Goal: Information Seeking & Learning: Learn about a topic

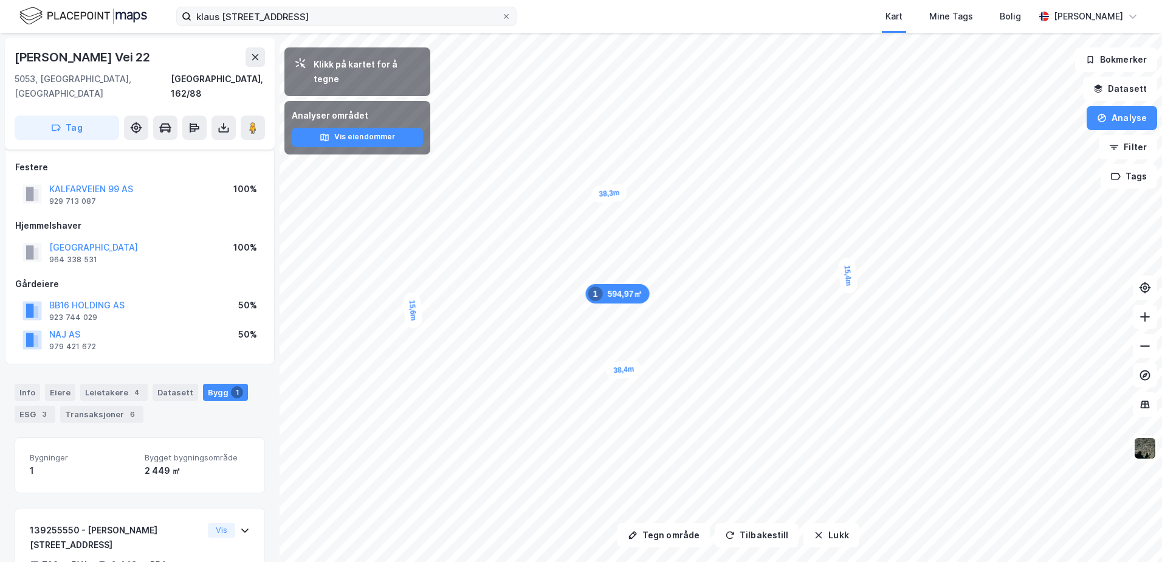
scroll to position [67, 0]
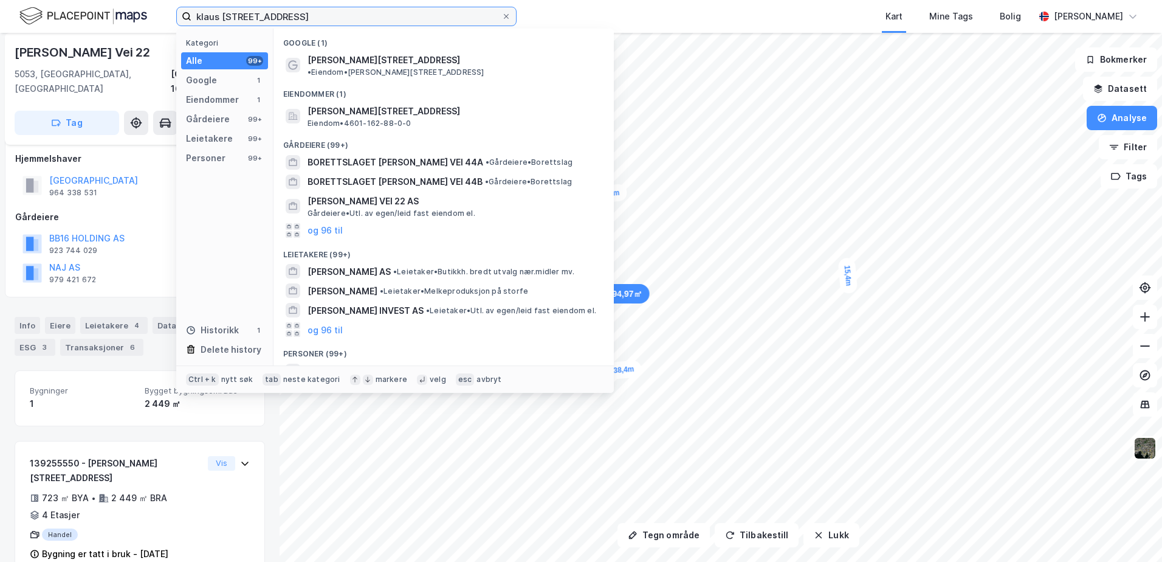
drag, startPoint x: 301, startPoint y: 18, endPoint x: 132, endPoint y: 18, distance: 168.9
click at [132, 18] on div "[PERSON_NAME] vei 22 Kategori Alle 99+ Google 1 Eiendommer 1 Gårdeiere 99+ Leie…" at bounding box center [581, 16] width 1162 height 33
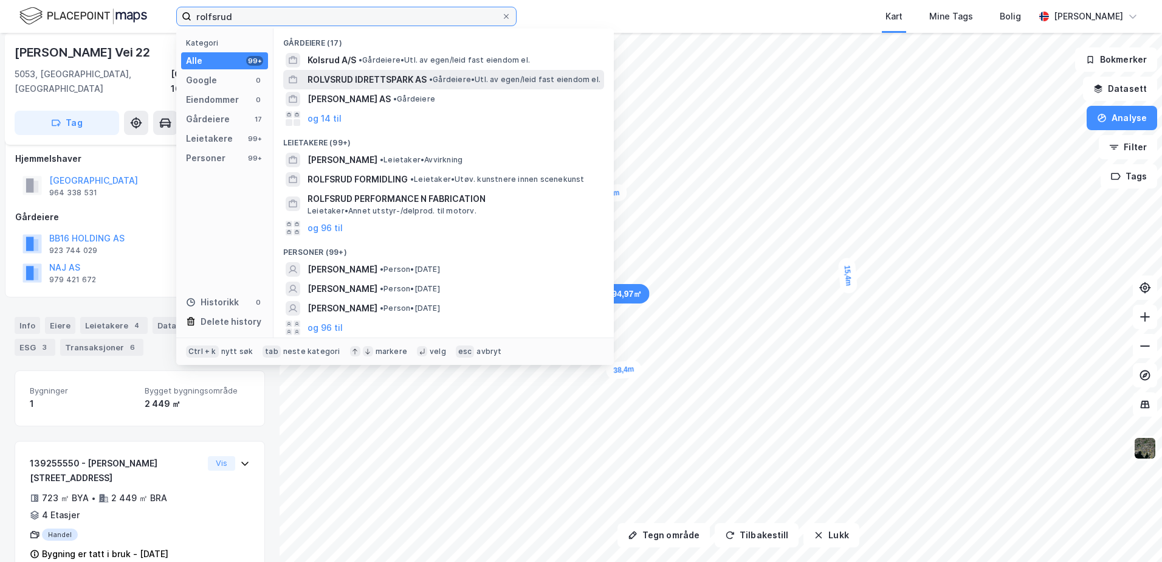
type input "rolfsrud"
click at [341, 71] on div "ROLVSRUD IDRETTSPARK AS • Gårdeiere • Utl. av egen/leid fast eiendom el." at bounding box center [443, 79] width 321 height 19
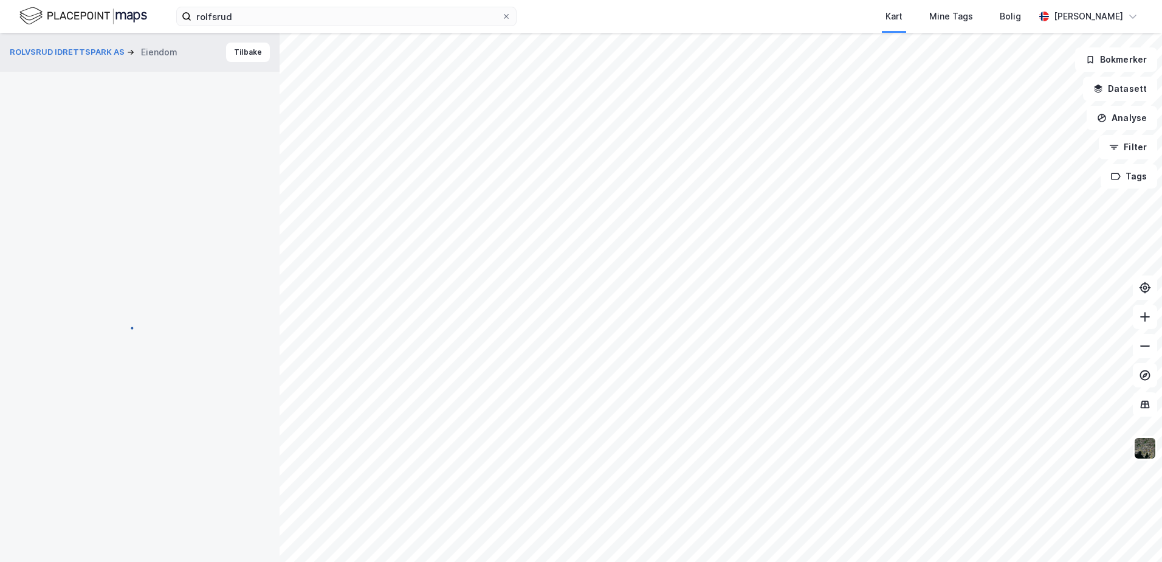
scroll to position [67, 0]
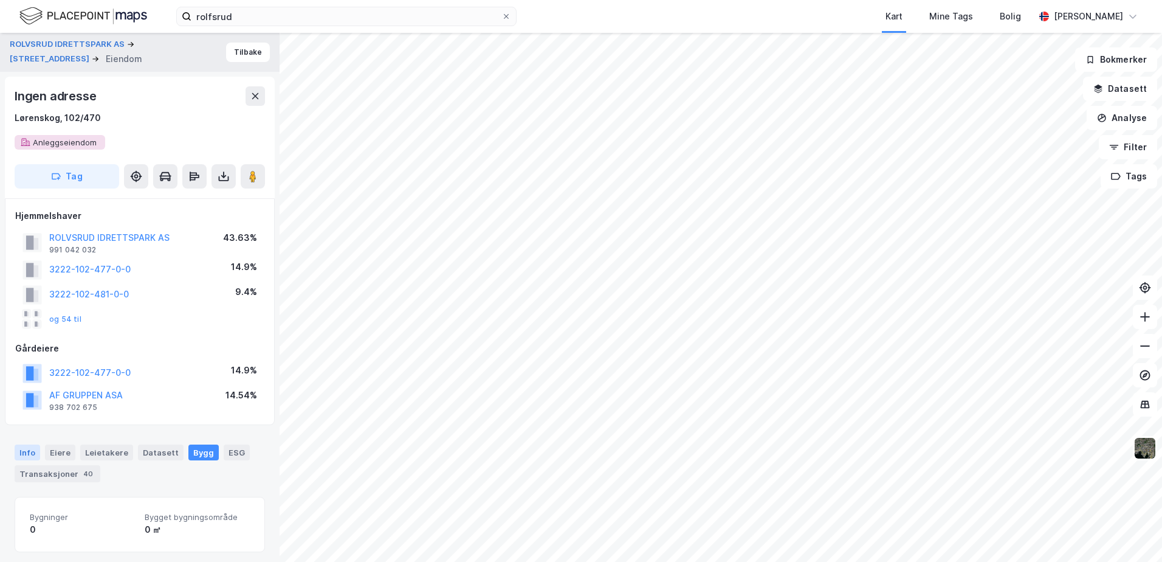
click at [28, 455] on div "Info" at bounding box center [28, 452] width 26 height 16
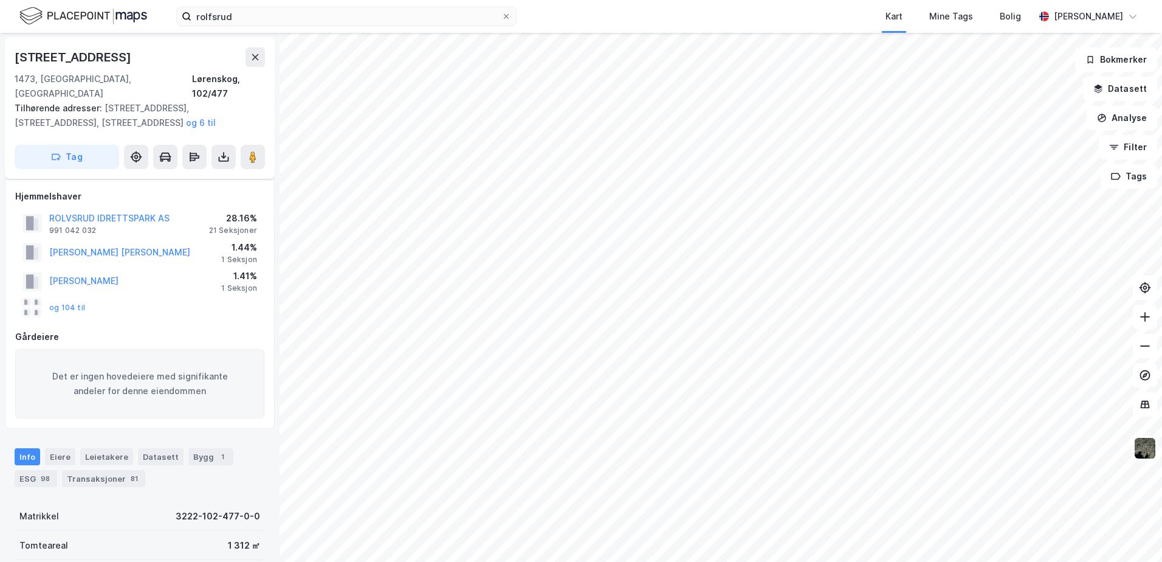
scroll to position [122, 0]
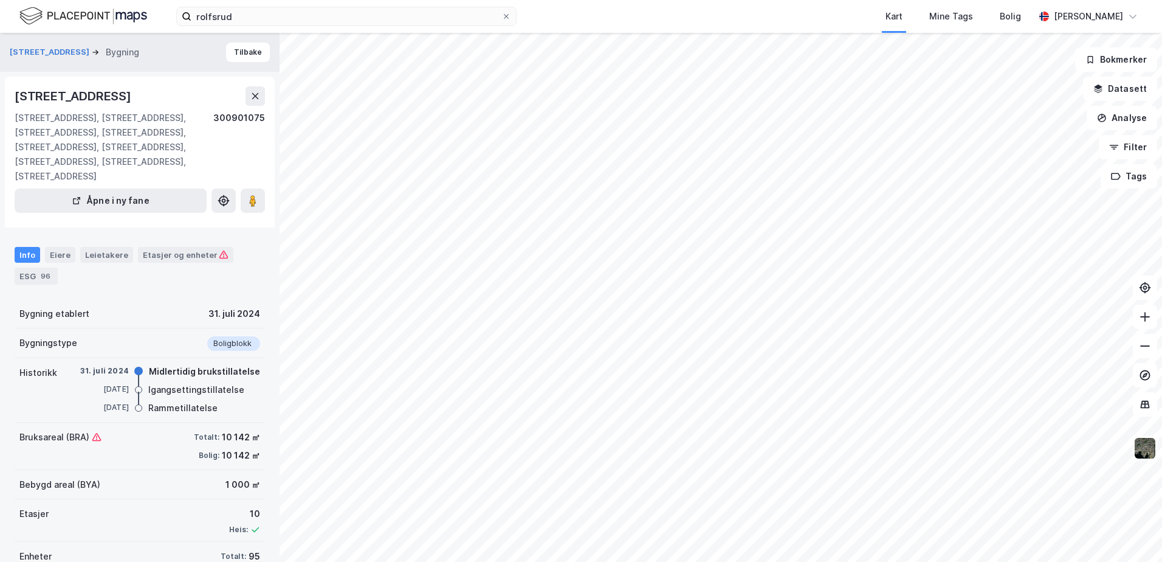
scroll to position [13, 0]
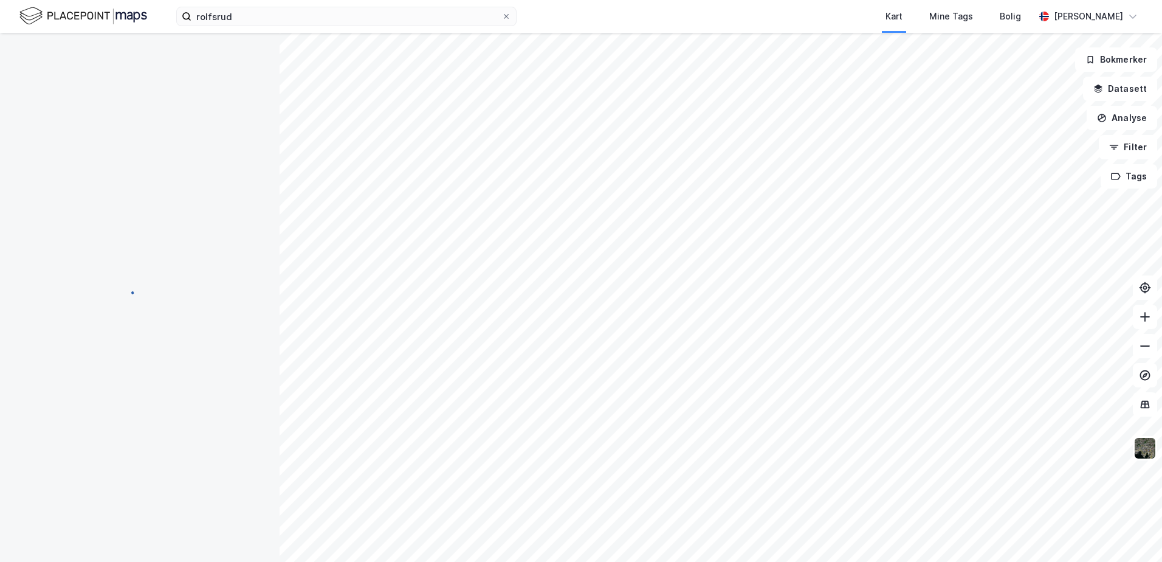
scroll to position [13, 0]
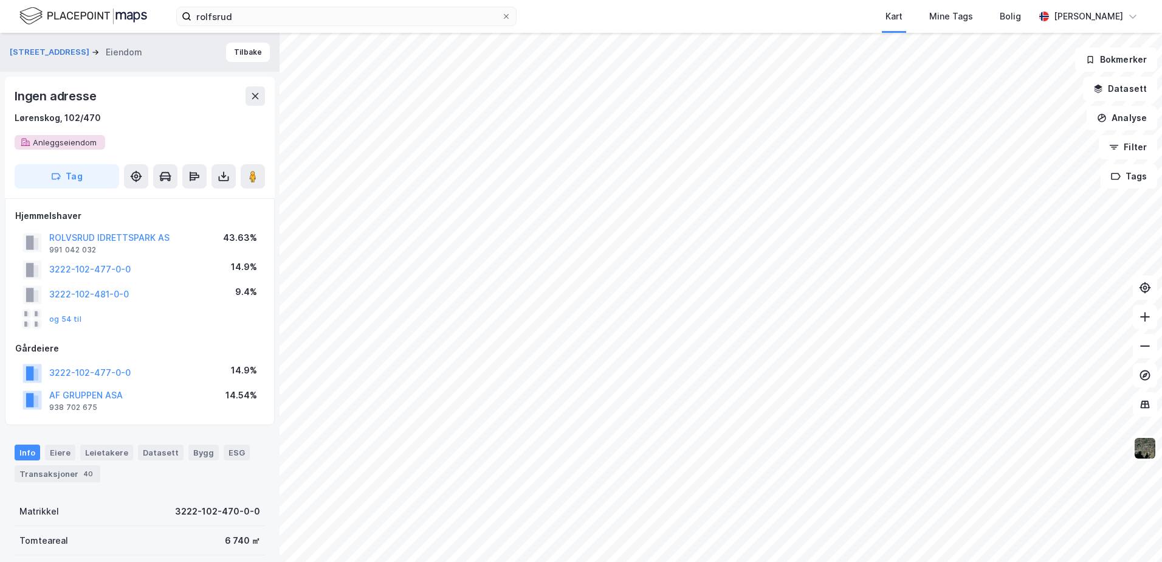
scroll to position [13, 0]
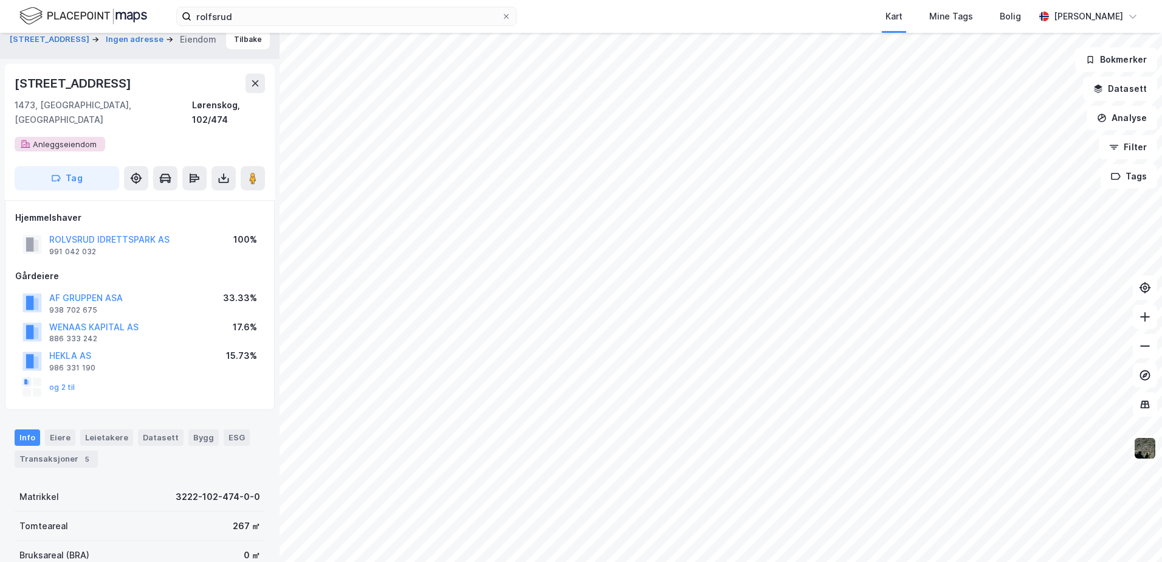
scroll to position [13, 0]
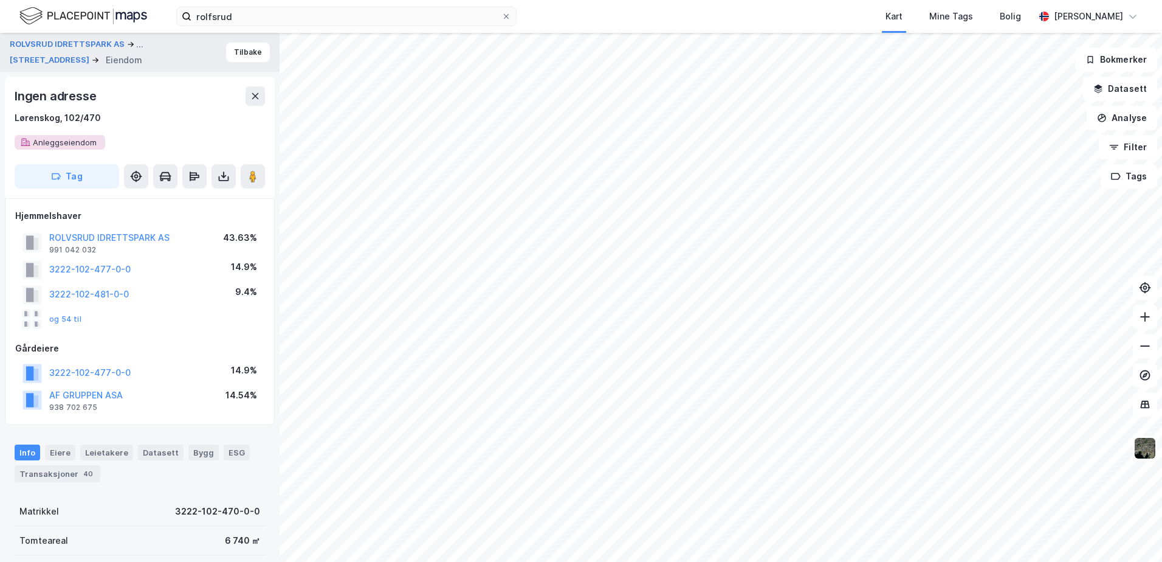
scroll to position [13, 0]
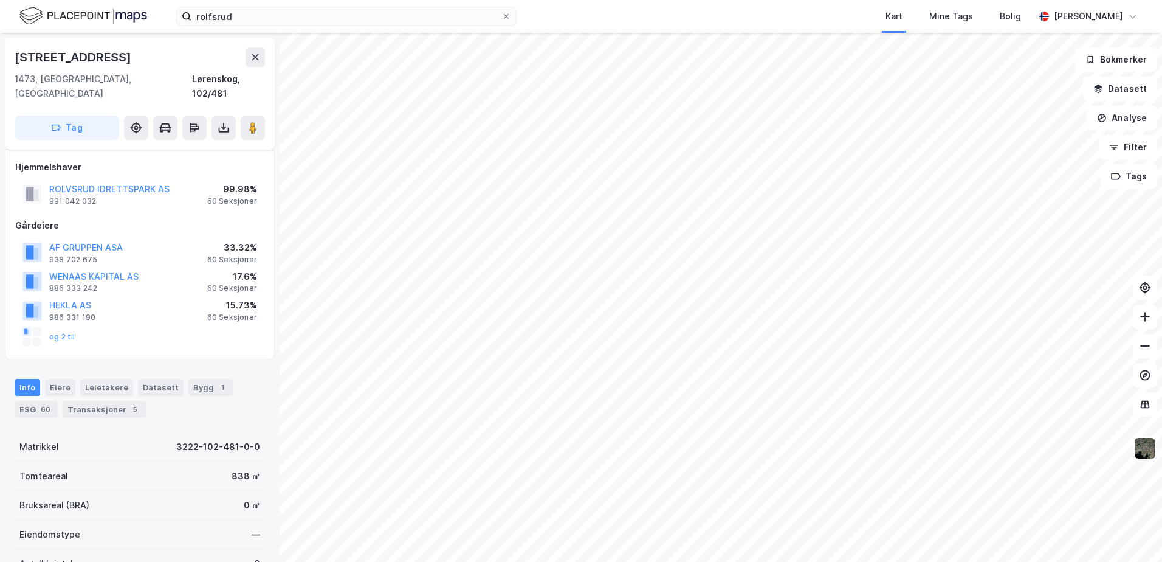
scroll to position [13, 0]
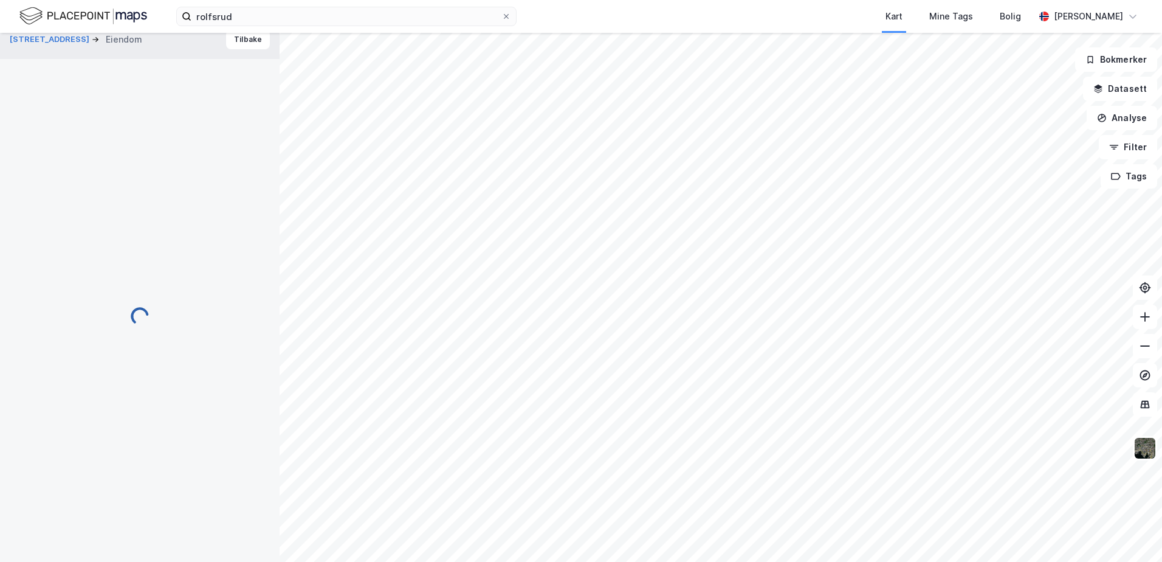
scroll to position [13, 0]
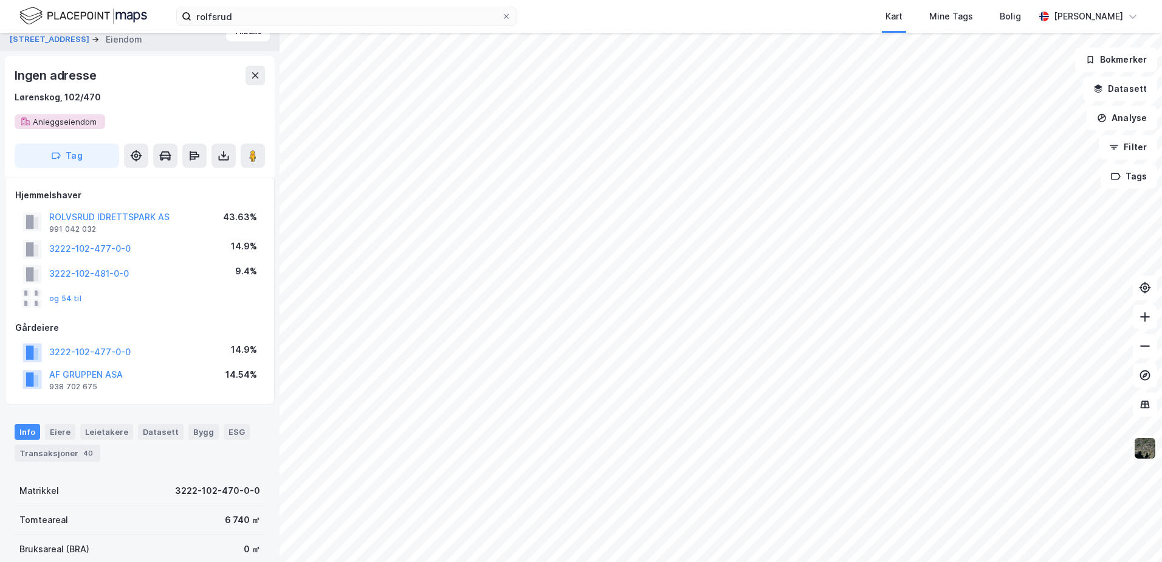
scroll to position [13, 0]
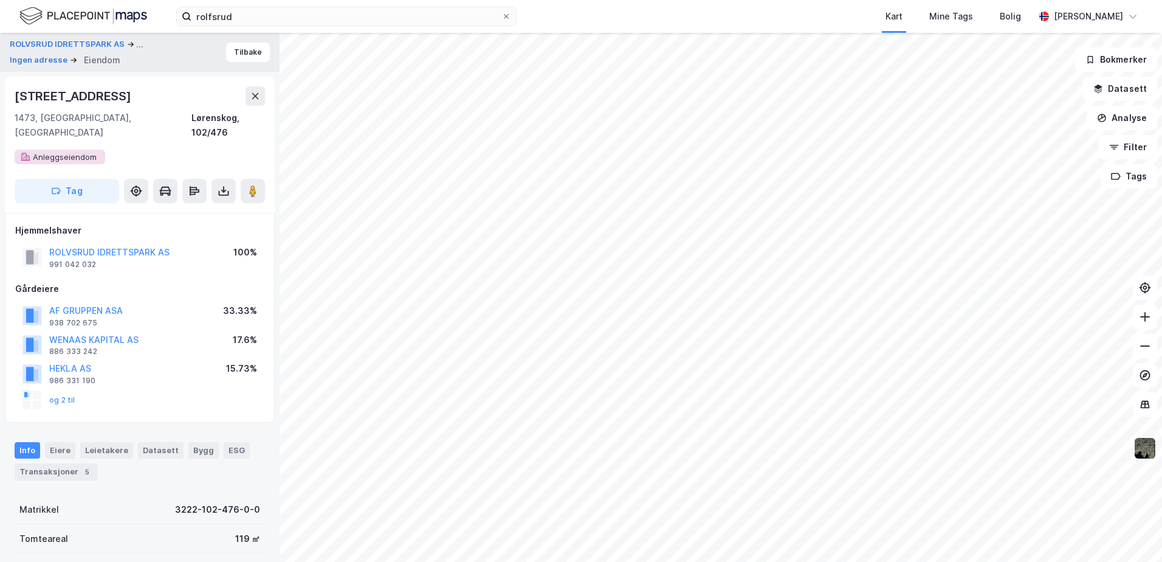
scroll to position [13, 0]
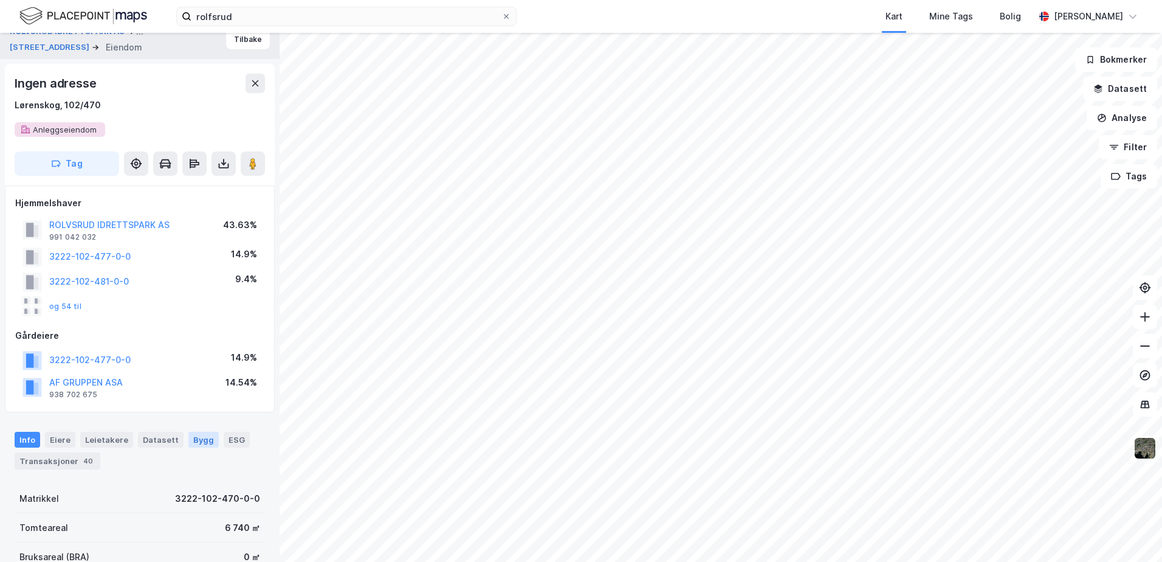
click at [197, 439] on div "Bygg" at bounding box center [203, 439] width 30 height 16
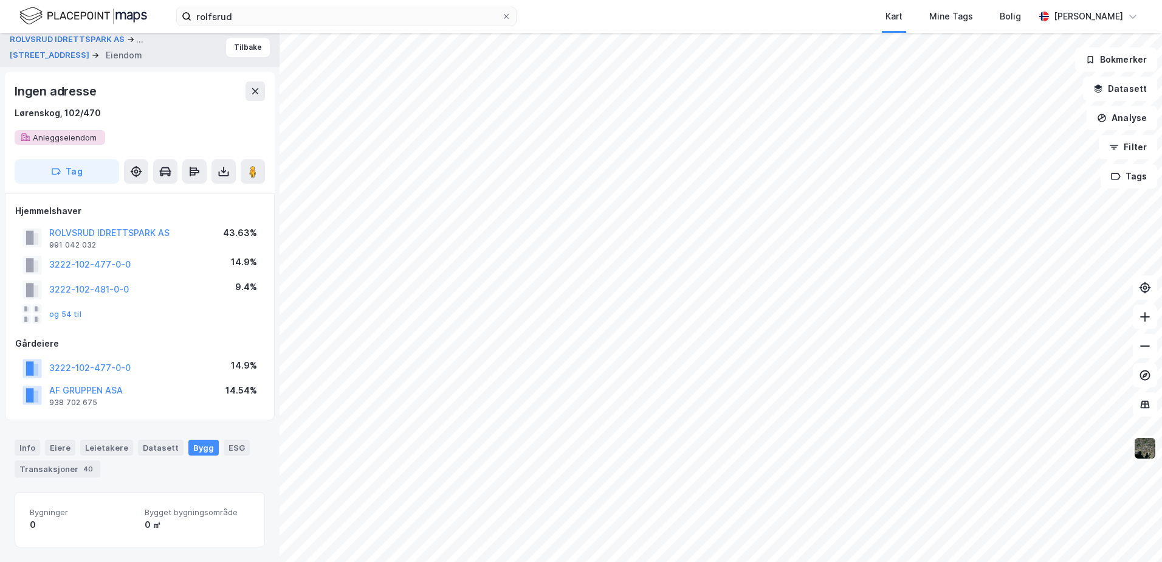
scroll to position [5, 0]
click at [143, 449] on div "Datasett" at bounding box center [161, 447] width 46 height 16
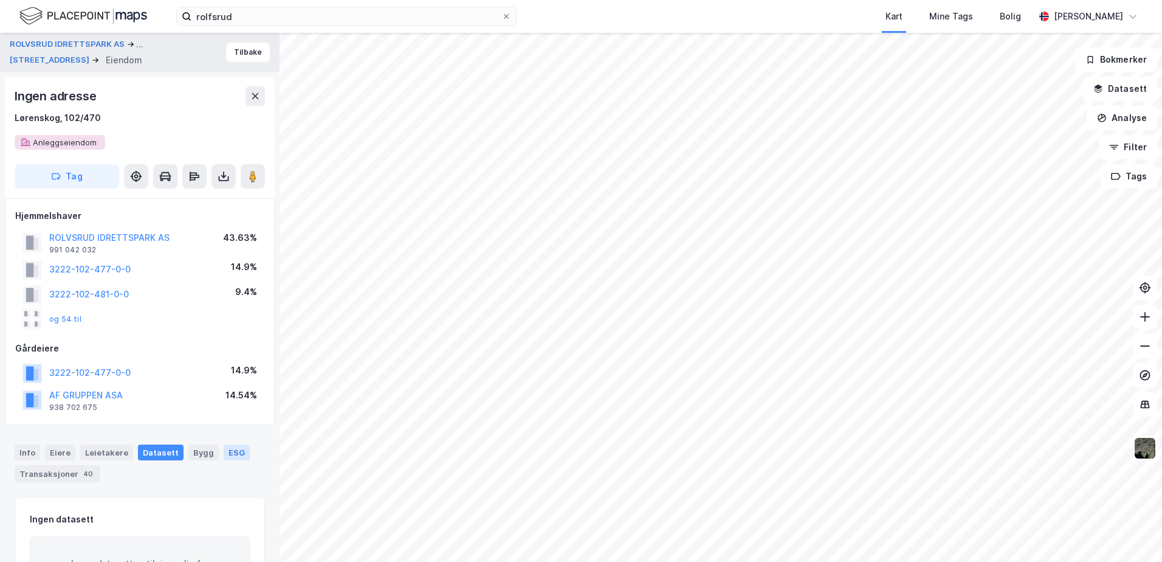
click at [225, 455] on div "ESG" at bounding box center [237, 452] width 26 height 16
click at [24, 452] on div "Info" at bounding box center [28, 452] width 26 height 16
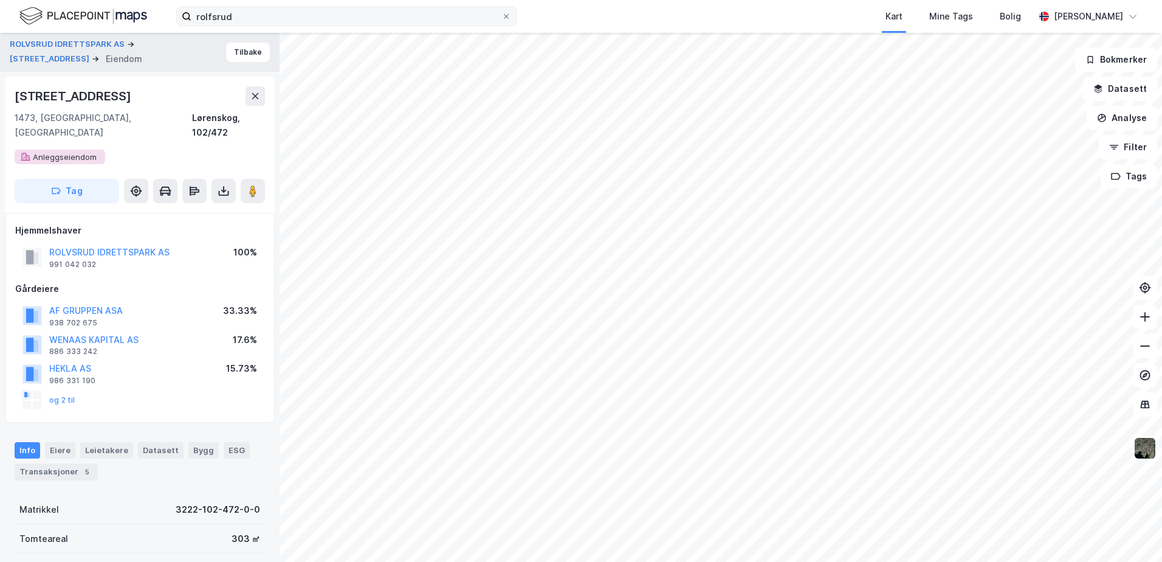
scroll to position [1, 0]
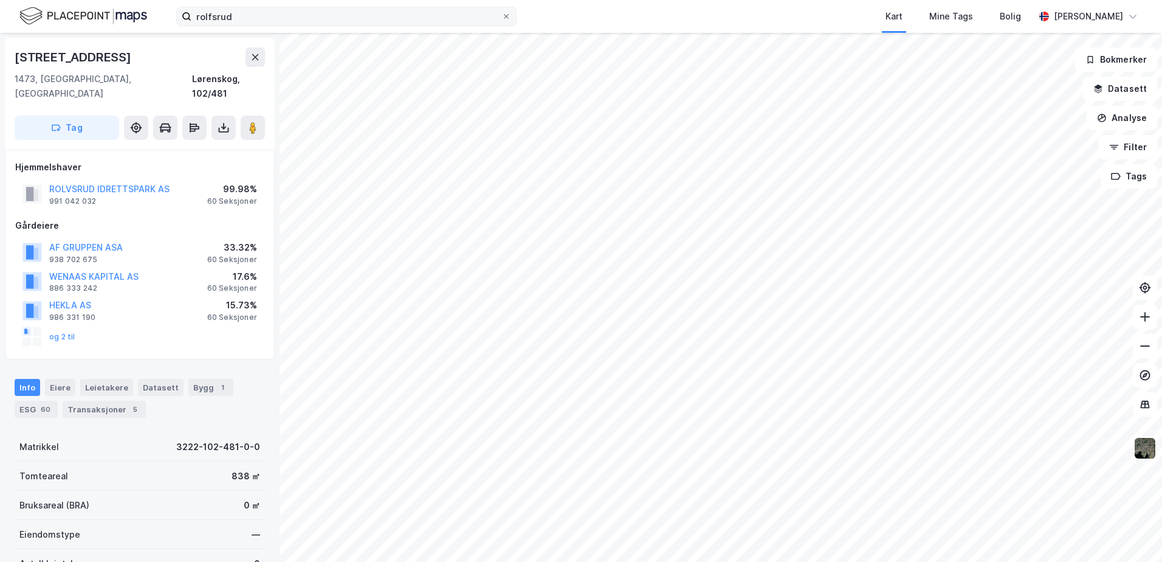
scroll to position [1, 0]
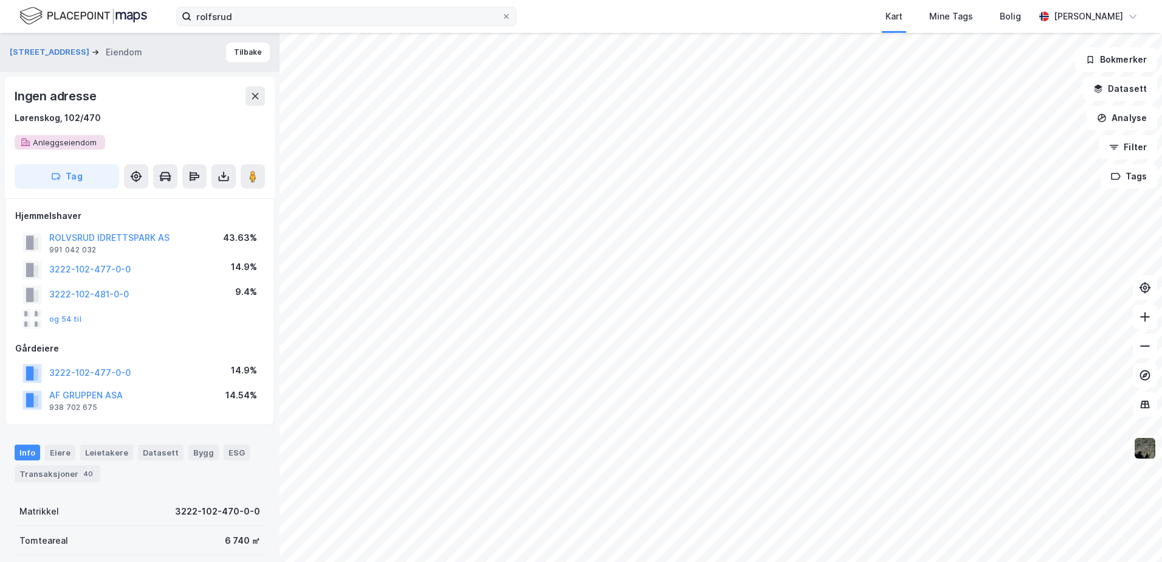
scroll to position [1, 0]
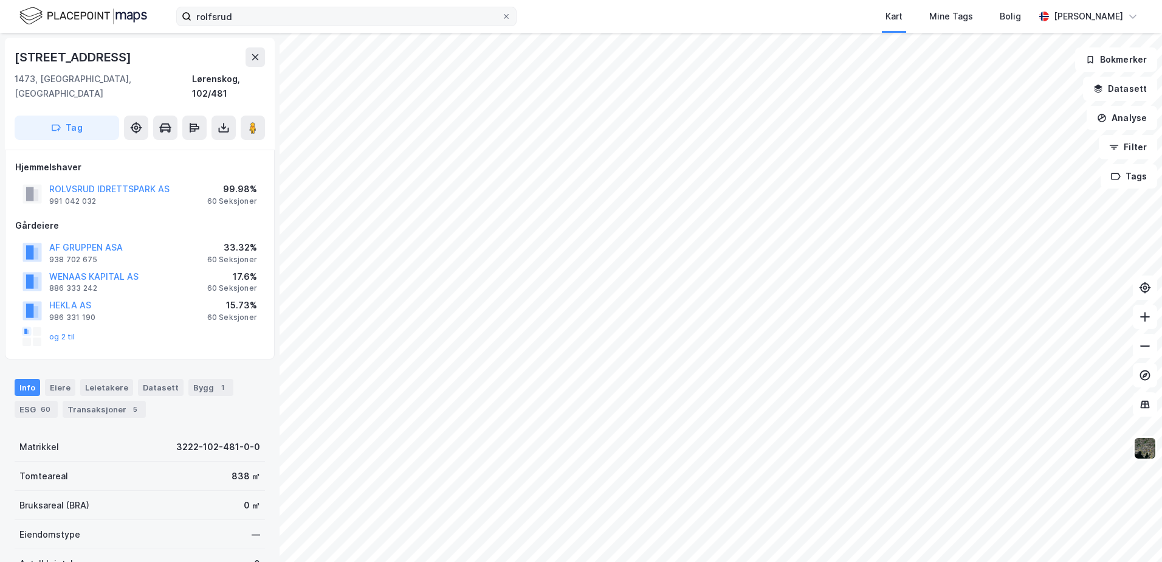
scroll to position [1, 0]
click at [202, 378] on div "Bygg 1" at bounding box center [210, 386] width 45 height 17
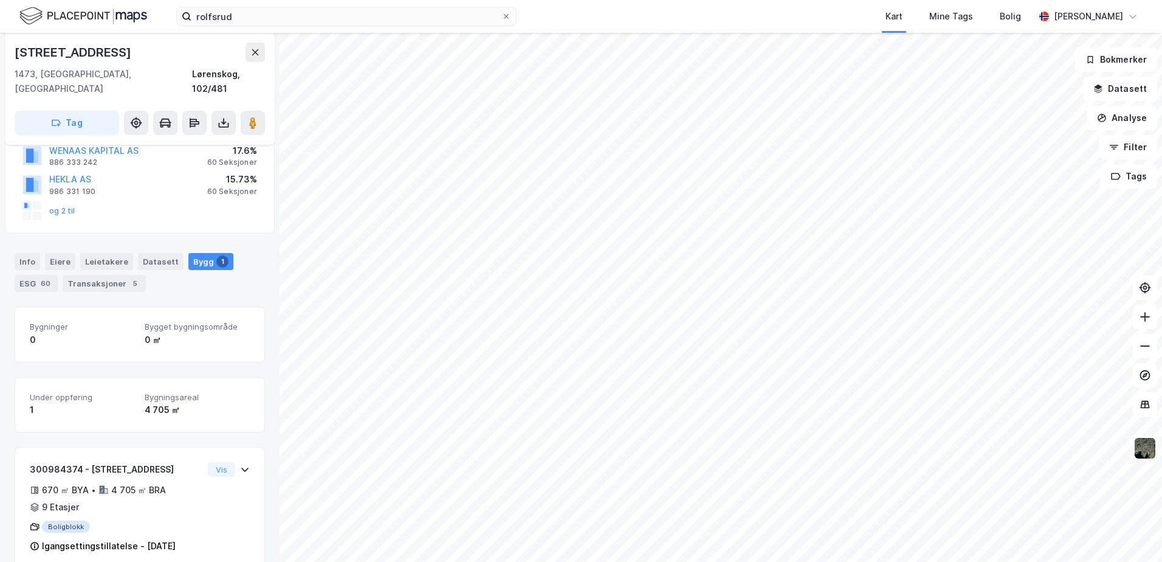
scroll to position [132, 0]
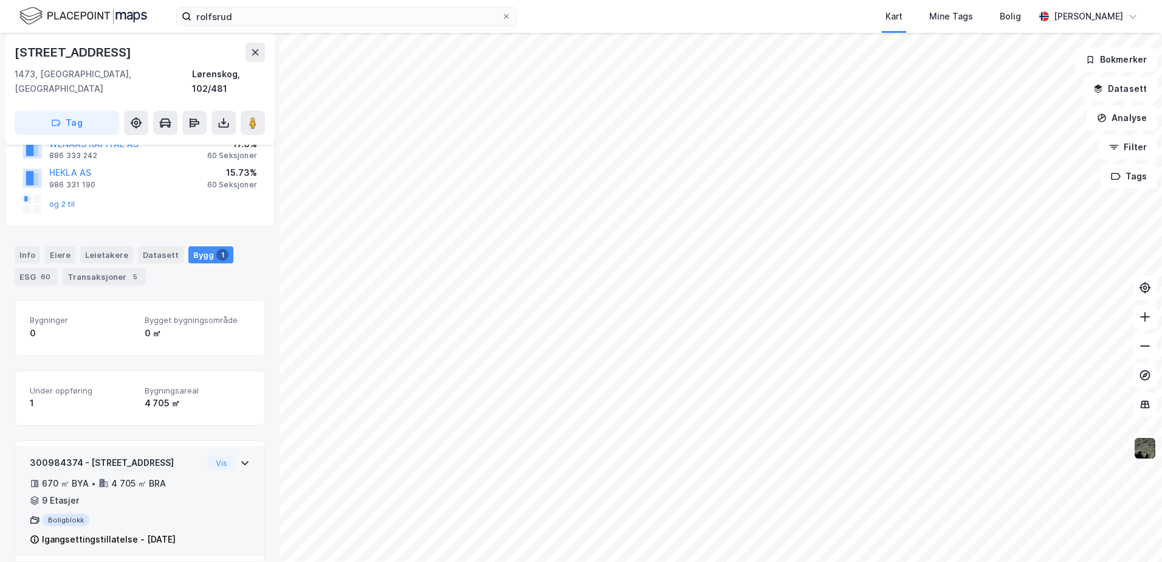
click at [240, 458] on icon at bounding box center [245, 463] width 10 height 10
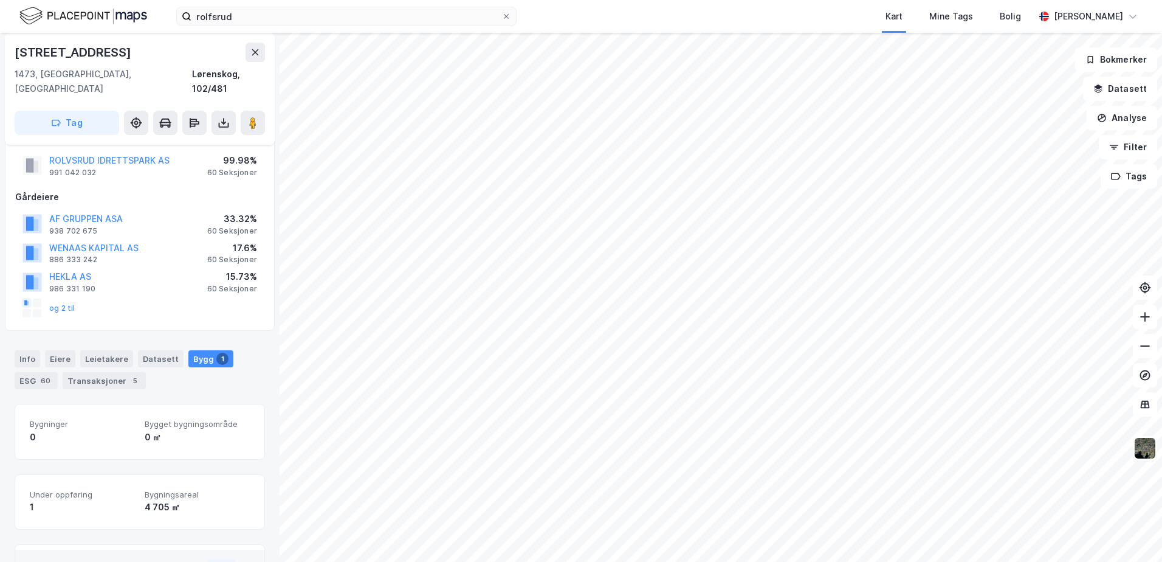
scroll to position [86, 0]
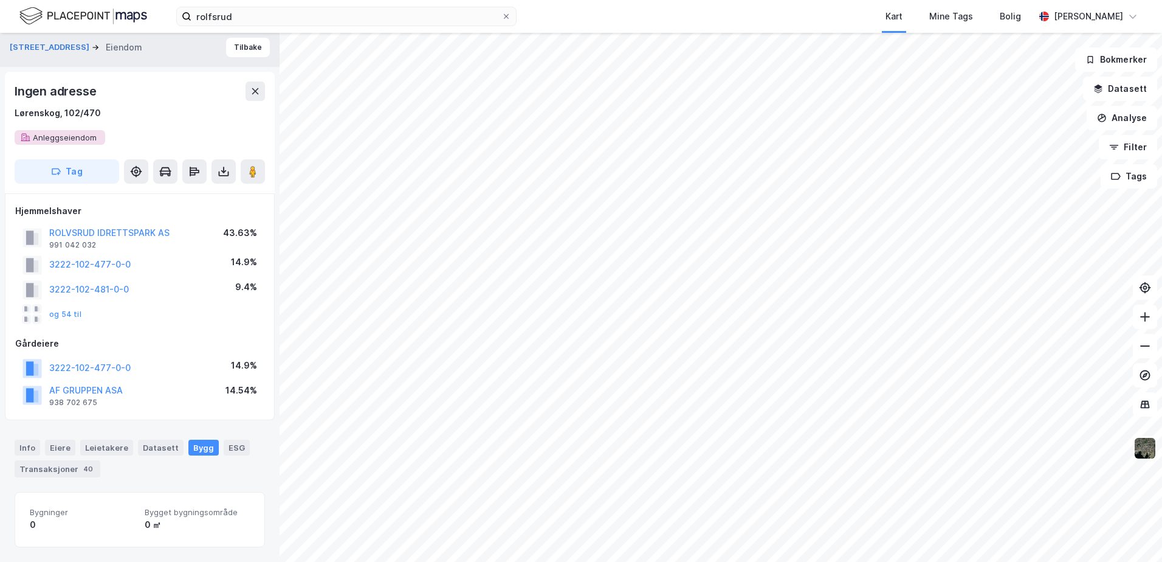
scroll to position [5, 0]
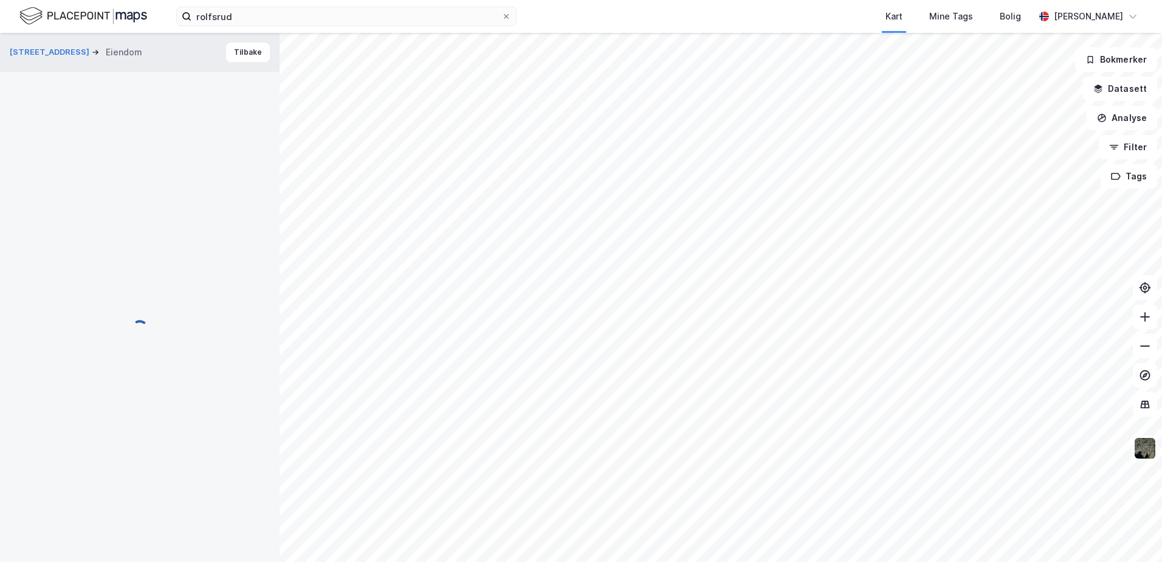
scroll to position [5, 0]
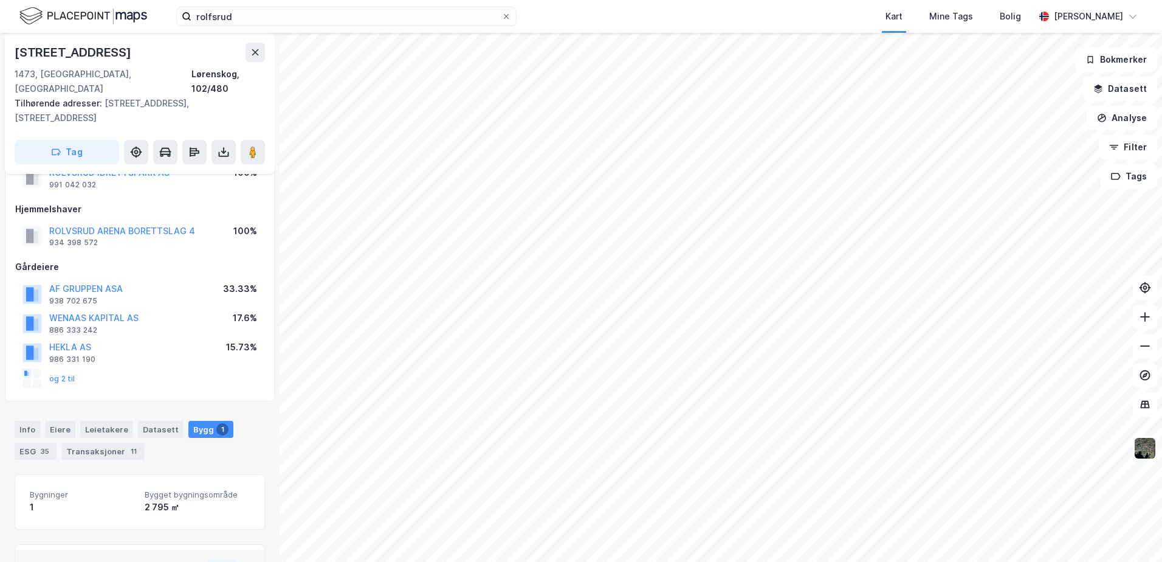
scroll to position [28, 0]
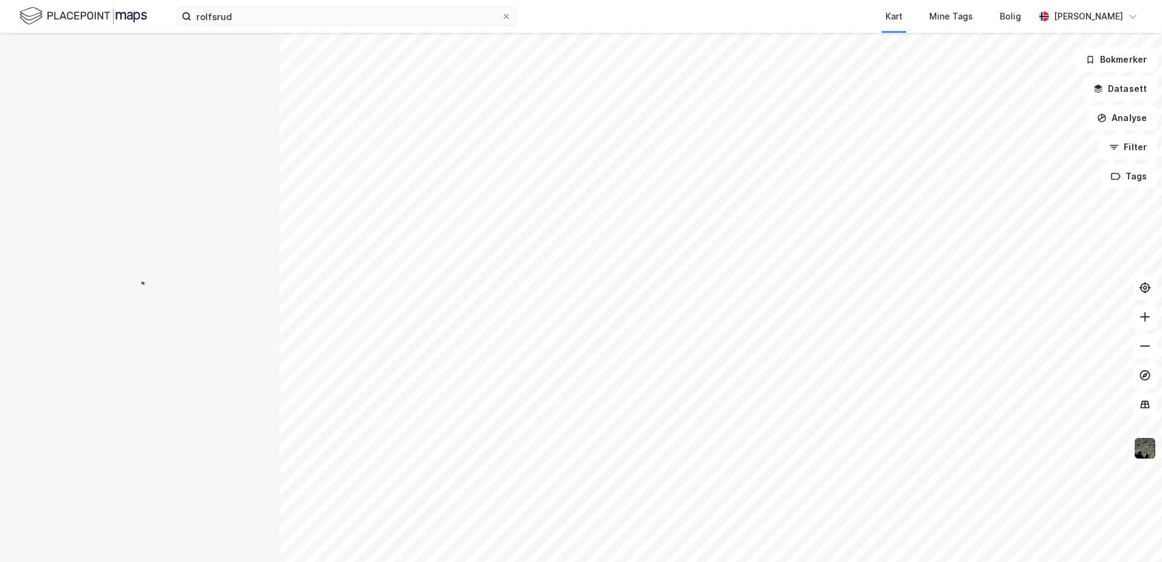
scroll to position [5, 0]
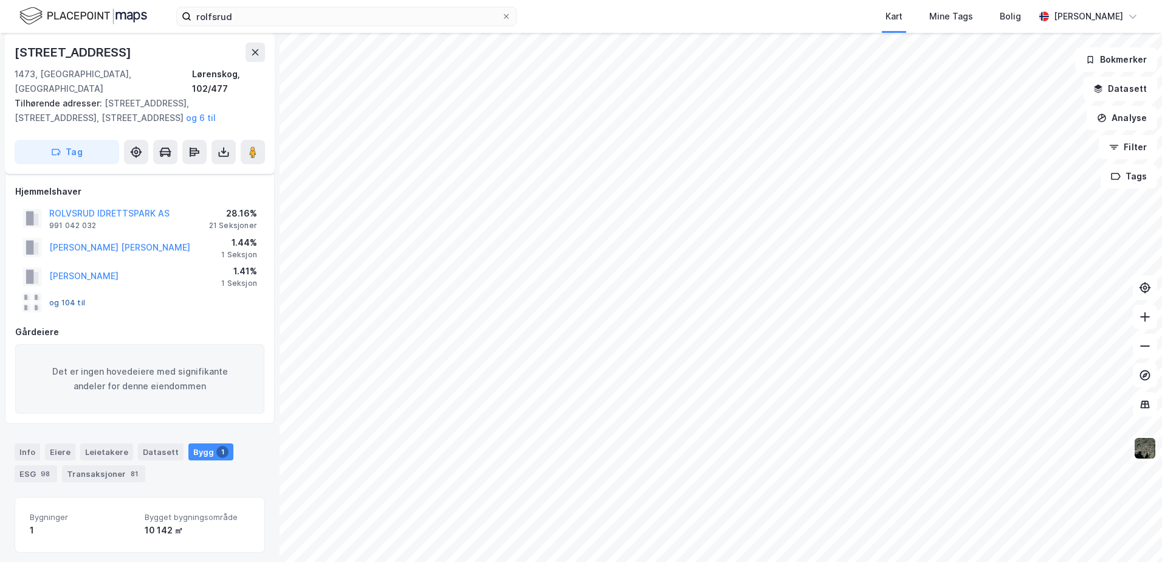
click at [0, 0] on button "og 104 til" at bounding box center [0, 0] width 0 height 0
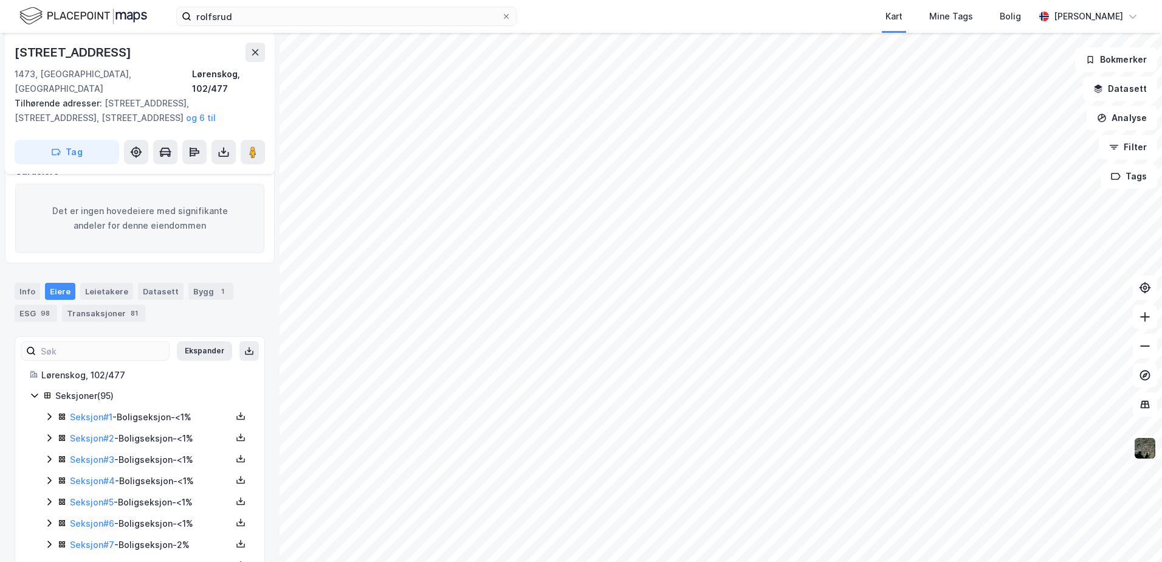
scroll to position [216, 0]
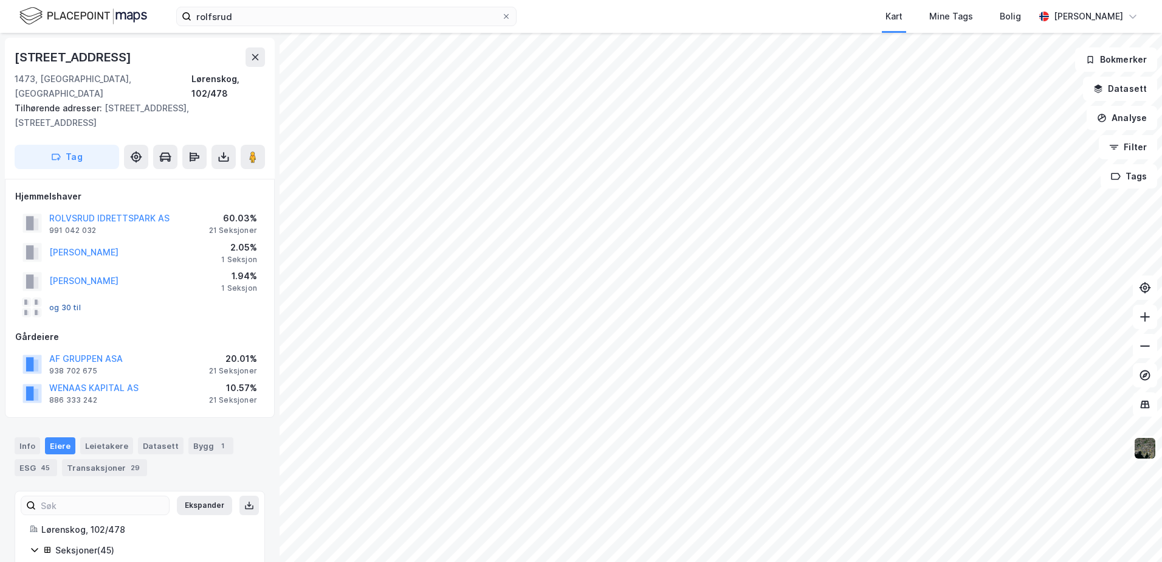
click at [0, 0] on button "og 30 til" at bounding box center [0, 0] width 0 height 0
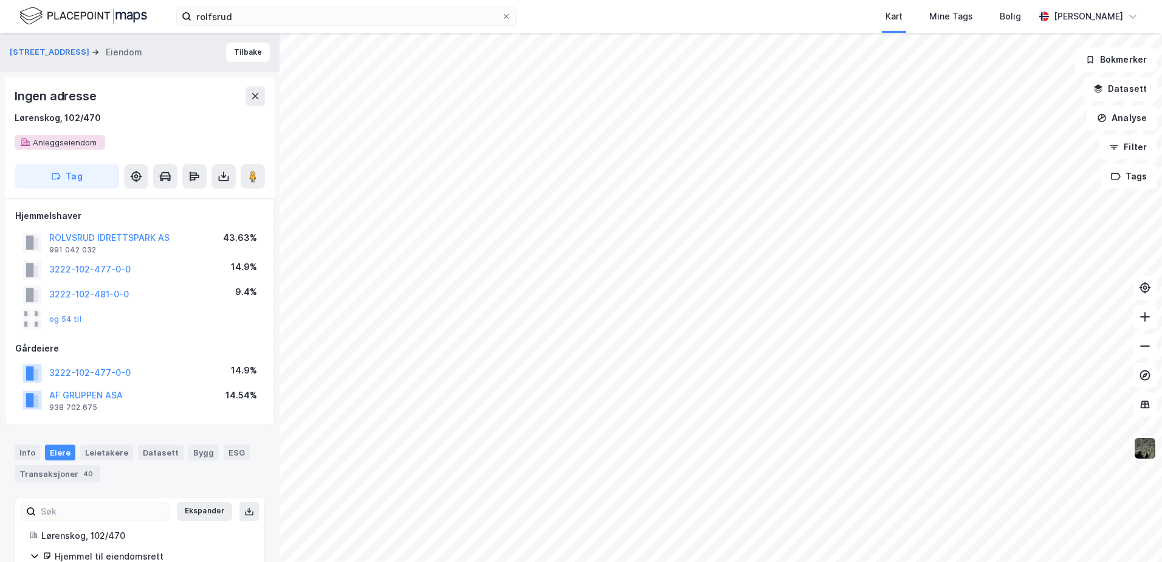
scroll to position [5, 0]
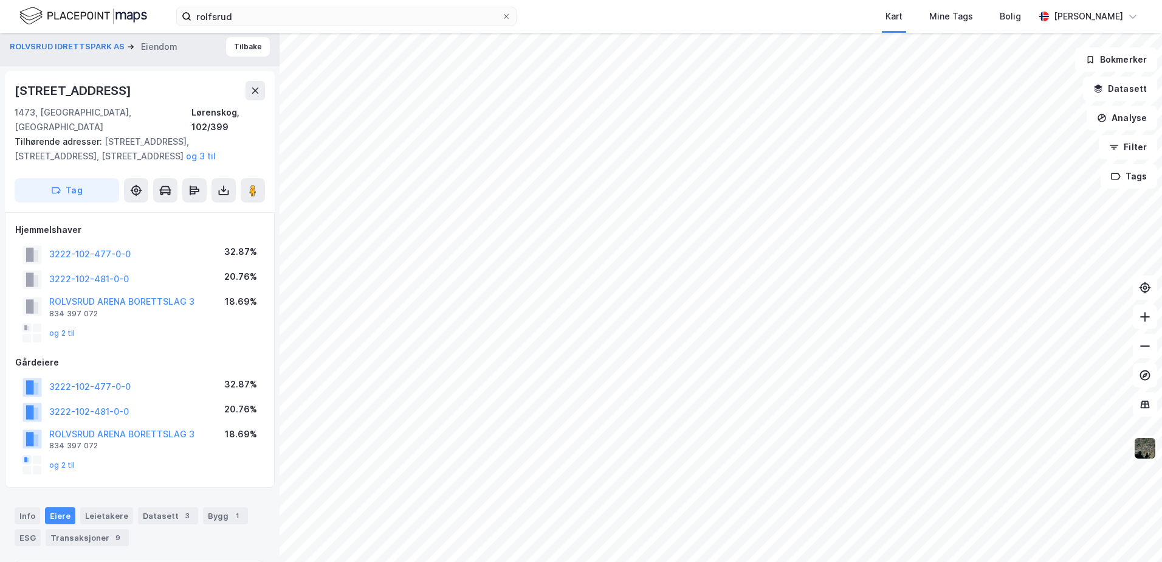
scroll to position [5, 0]
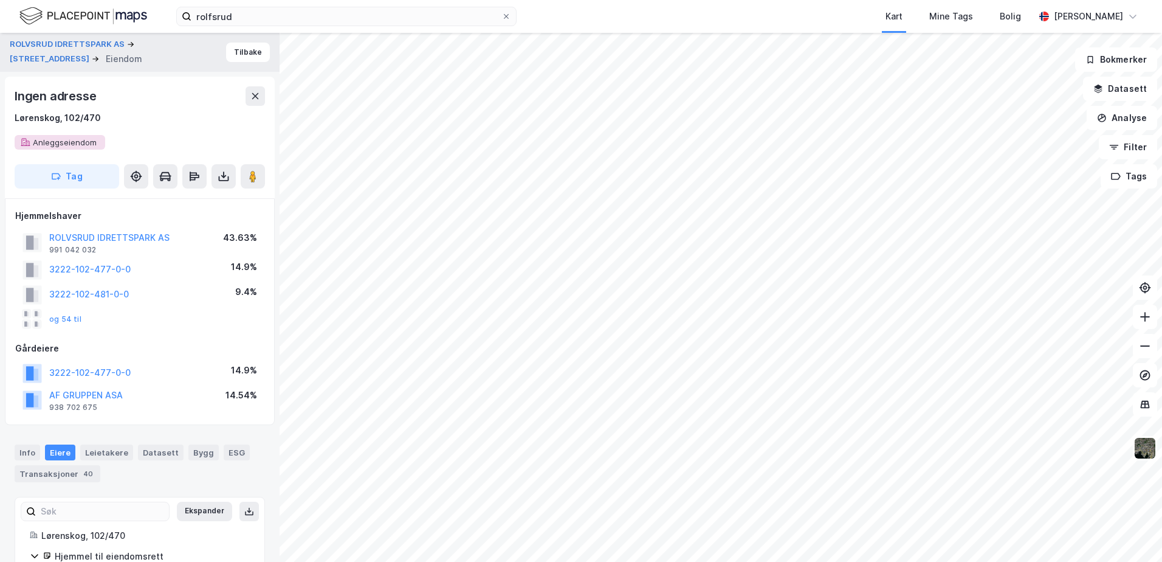
scroll to position [5, 0]
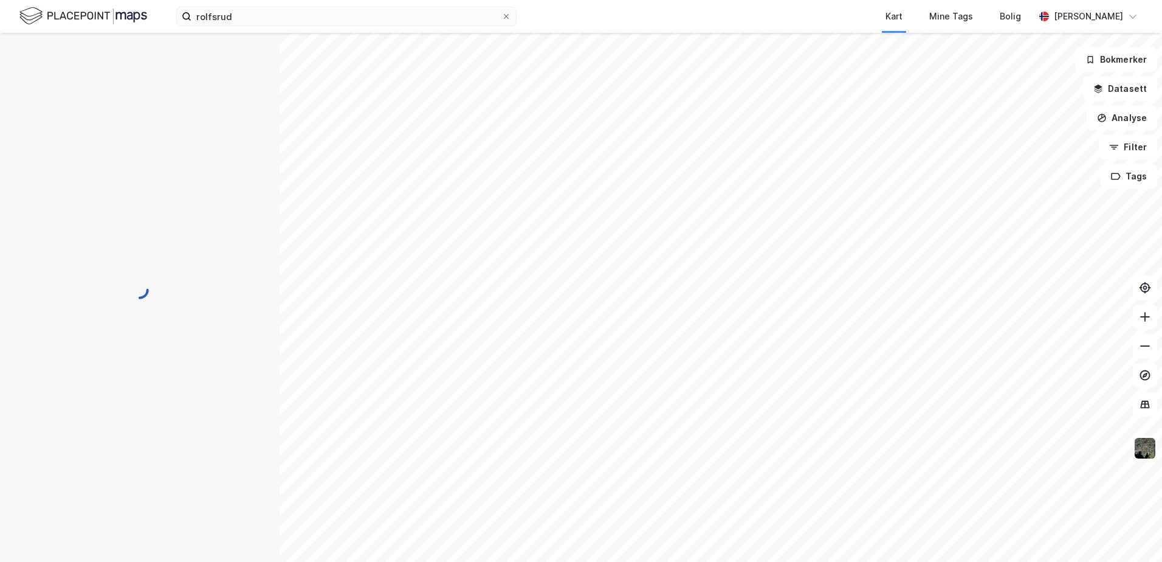
scroll to position [5, 0]
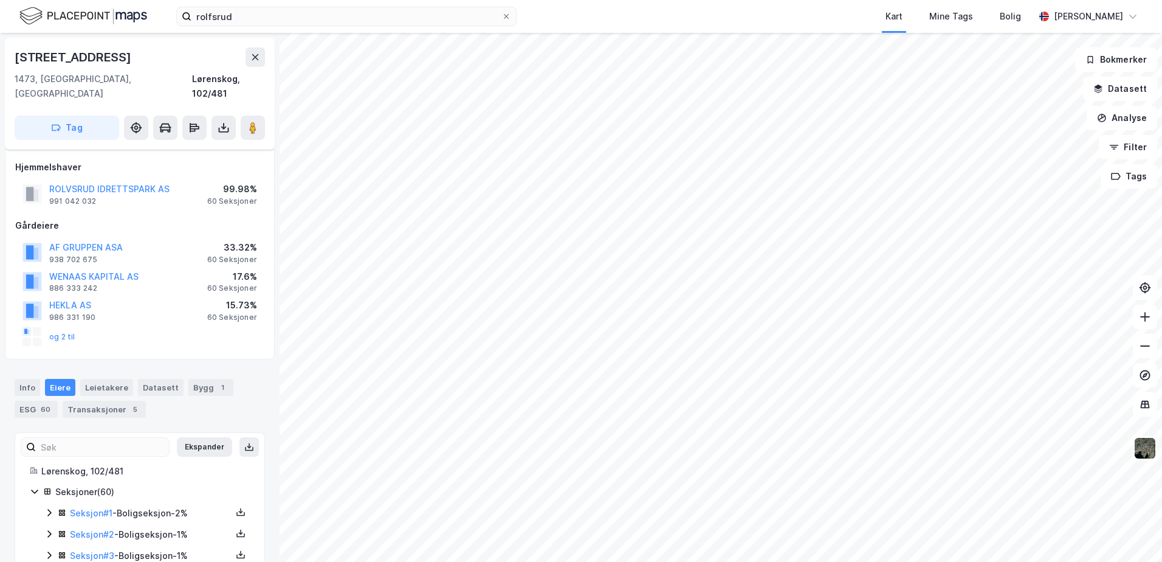
scroll to position [5, 0]
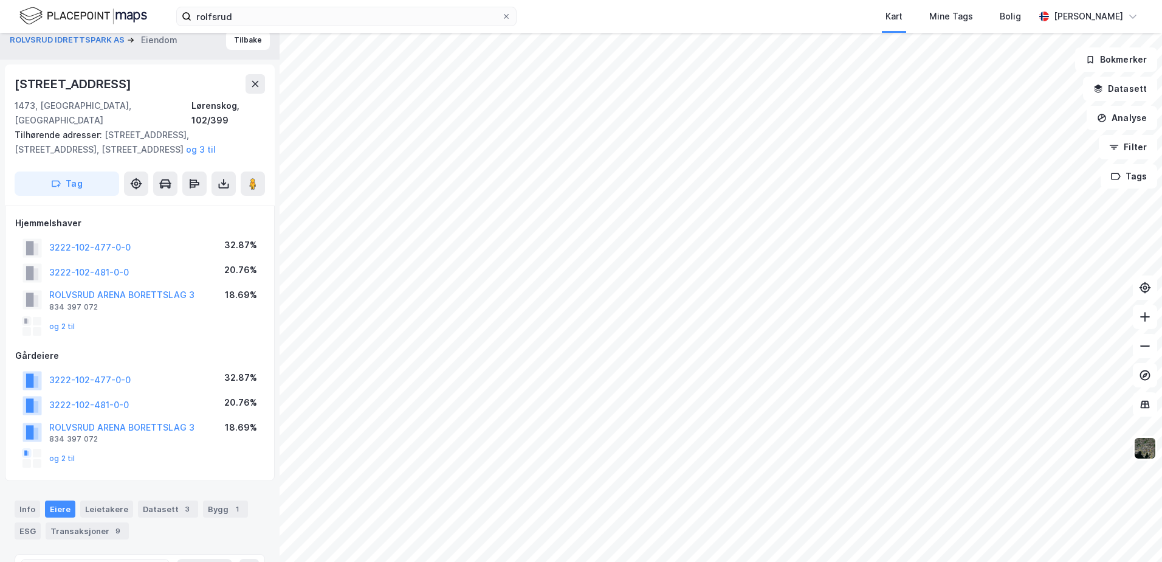
scroll to position [5, 0]
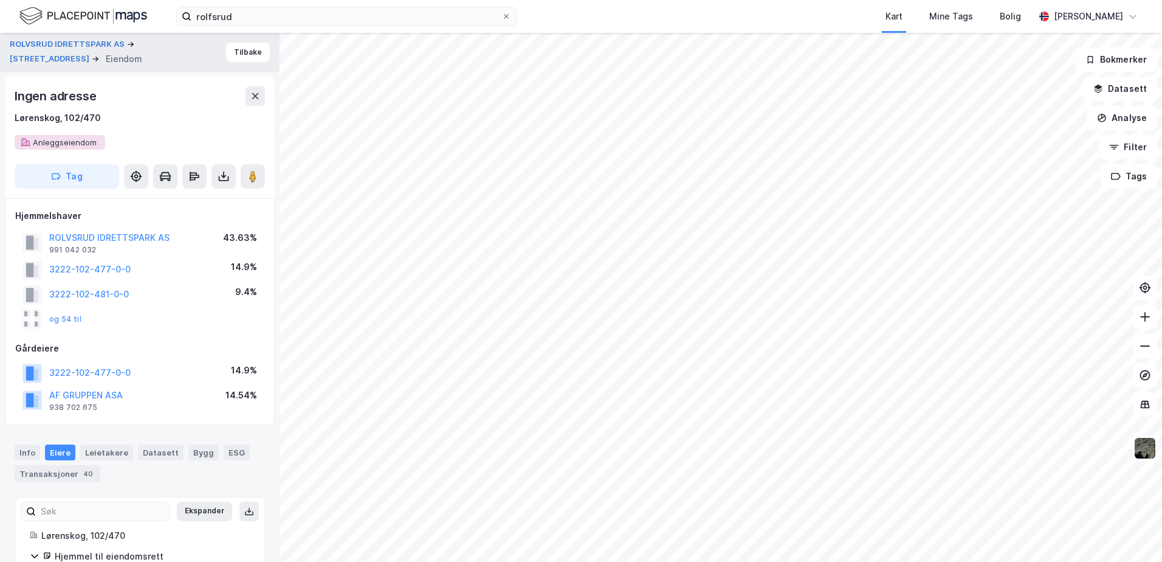
scroll to position [5, 0]
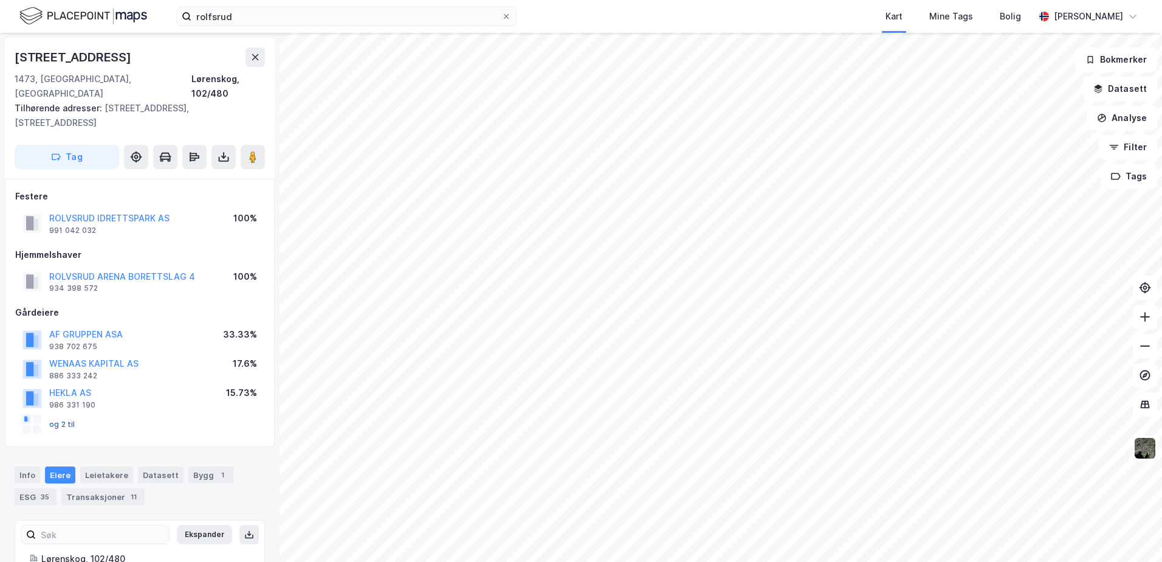
click at [0, 0] on button "og 2 til" at bounding box center [0, 0] width 0 height 0
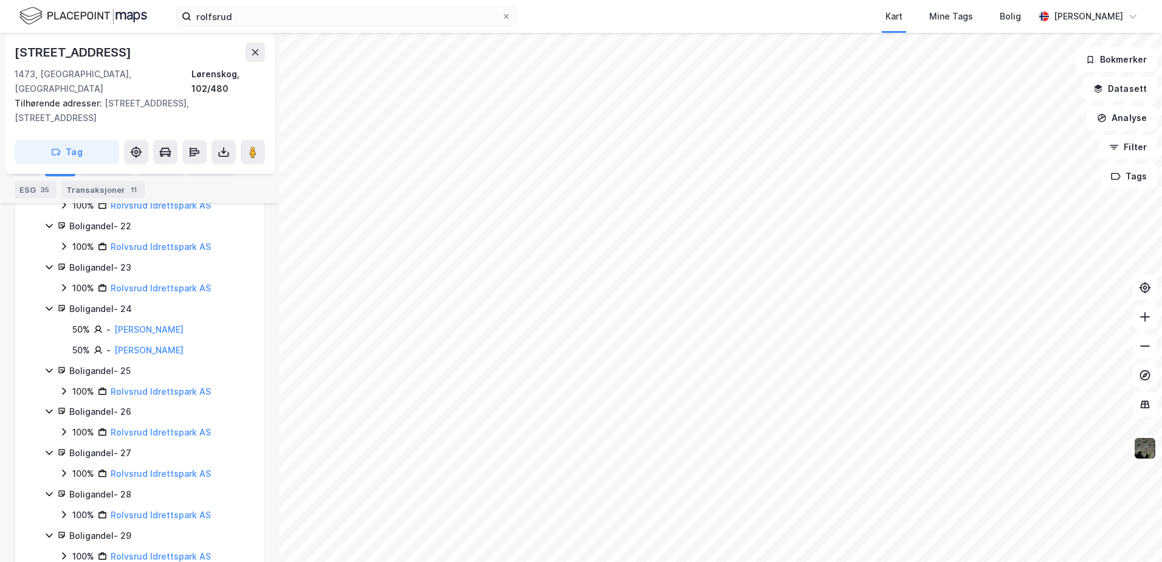
scroll to position [1329, 0]
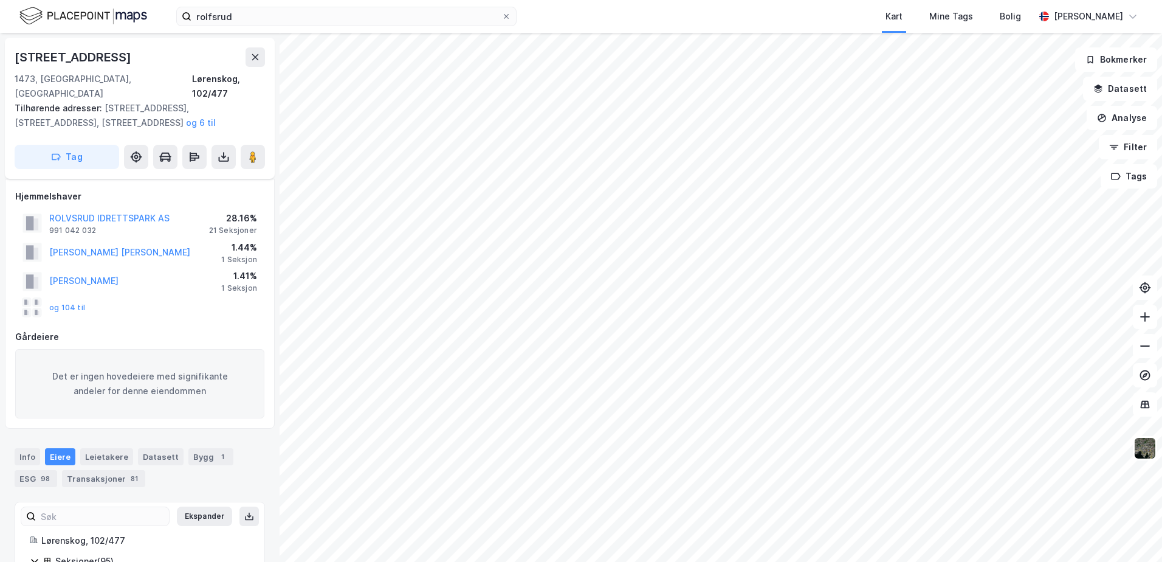
scroll to position [1329, 0]
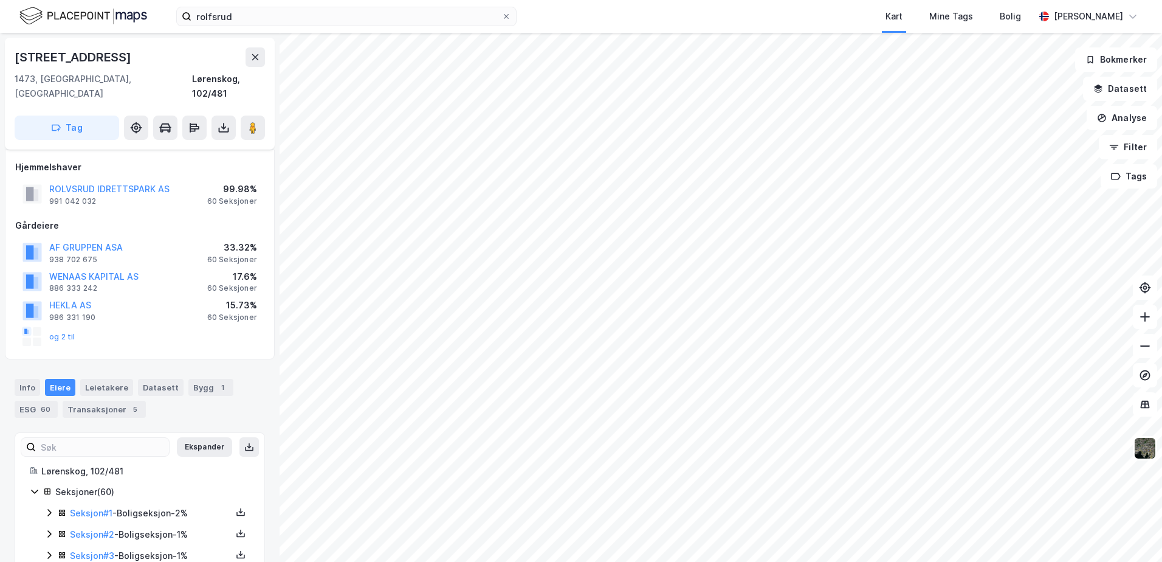
scroll to position [1228, 0]
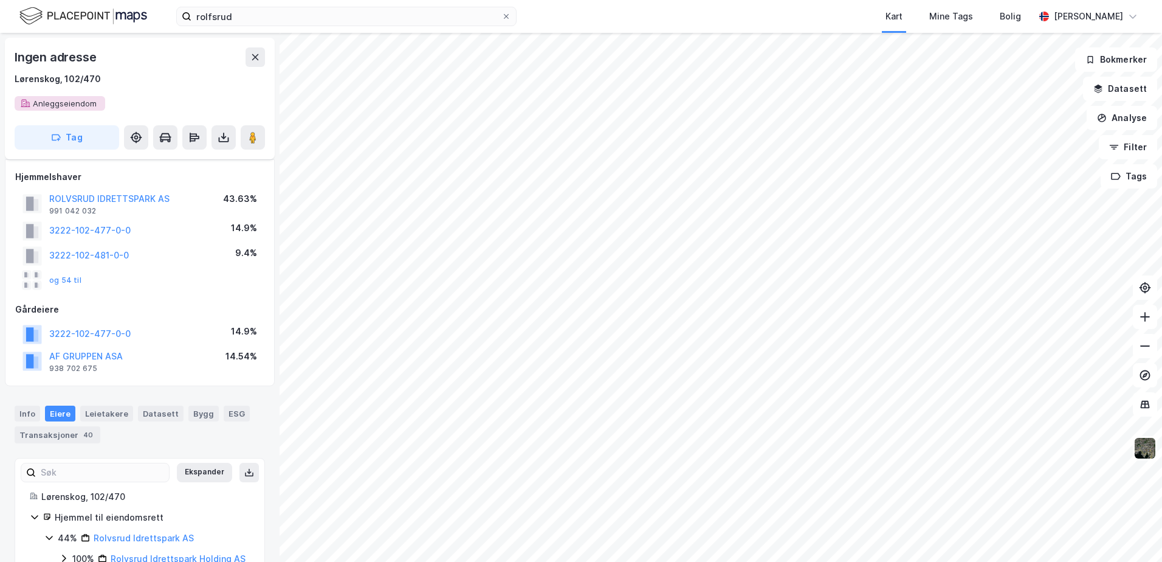
scroll to position [1228, 0]
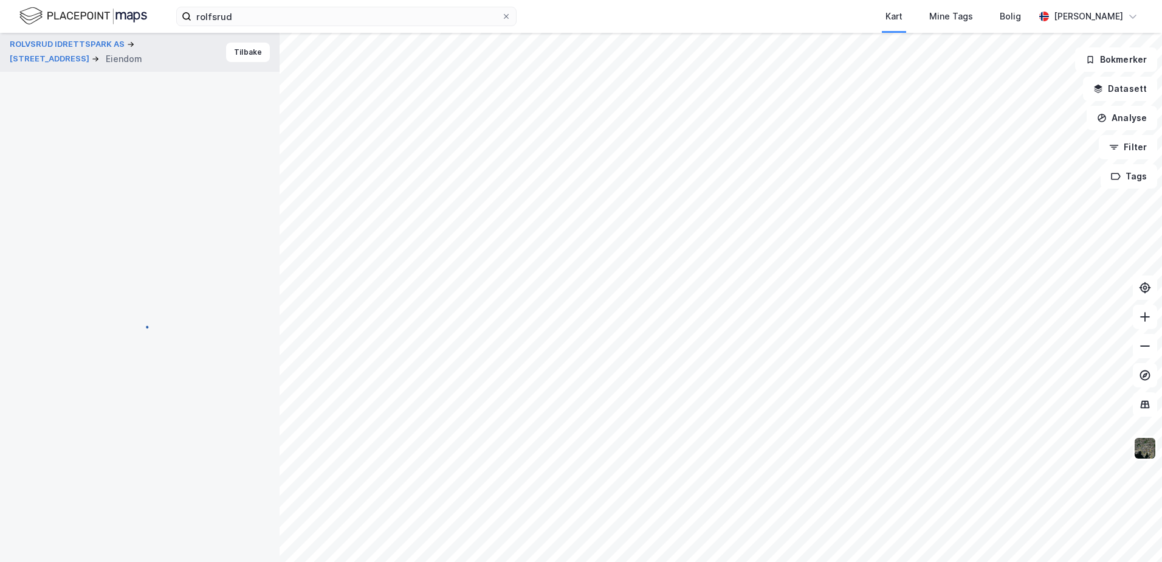
scroll to position [1228, 0]
